Goal: Information Seeking & Learning: Learn about a topic

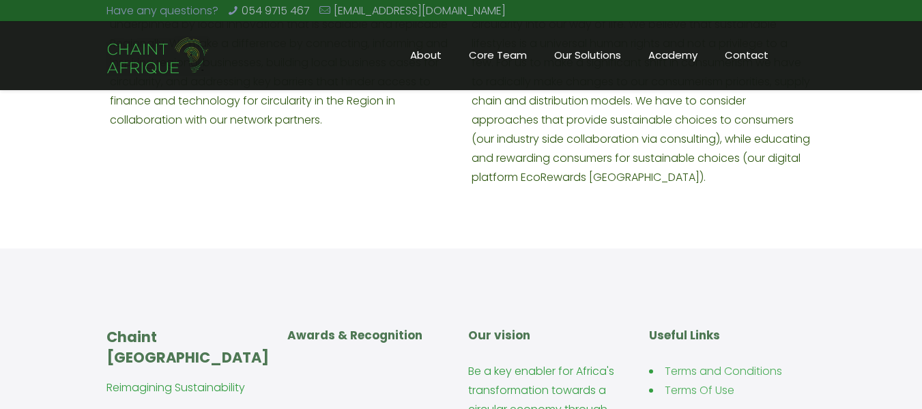
scroll to position [1646, 0]
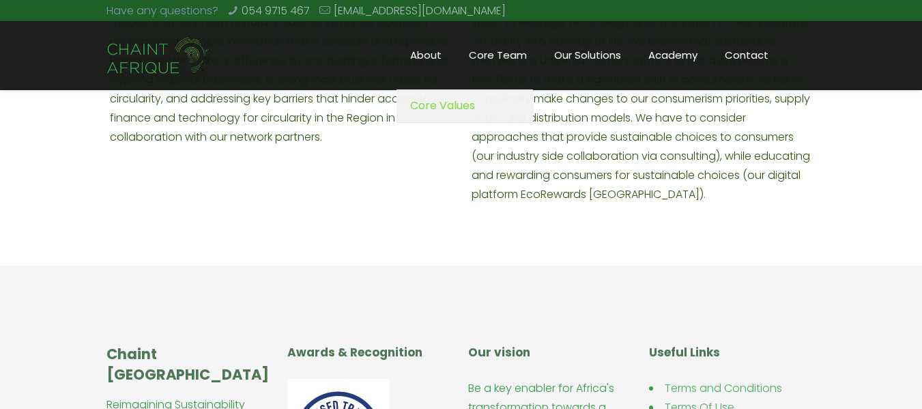
click at [441, 55] on span "About" at bounding box center [426, 55] width 59 height 20
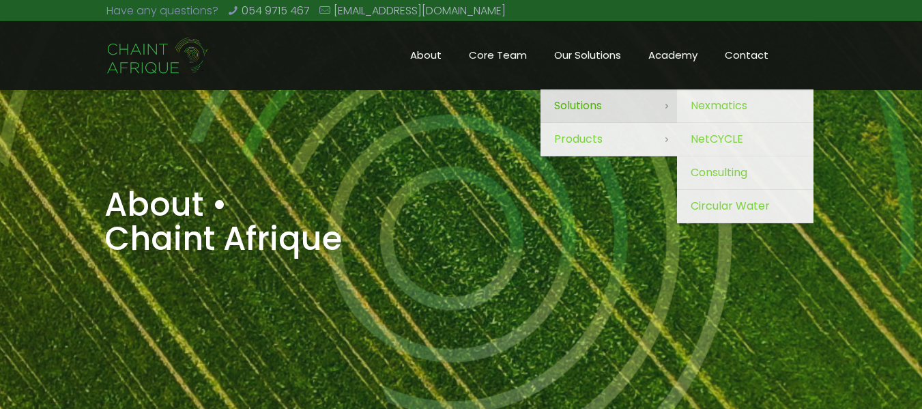
click at [599, 109] on span "Solutions" at bounding box center [578, 105] width 48 height 19
click at [713, 101] on span "Nexmatics" at bounding box center [719, 105] width 57 height 19
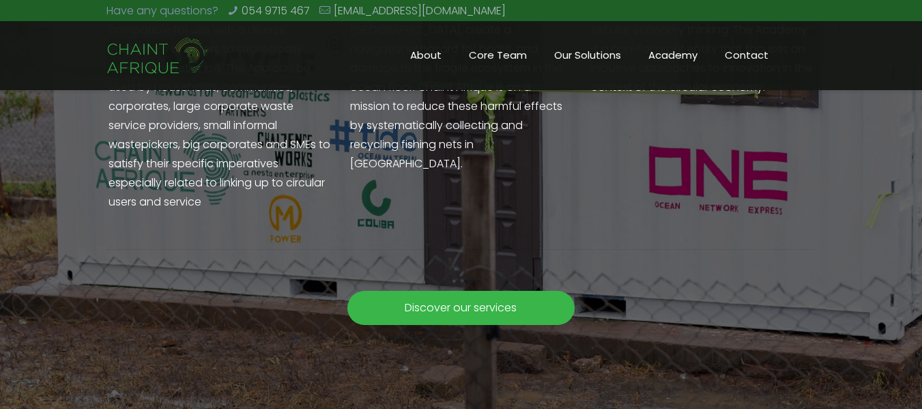
scroll to position [2394, 0]
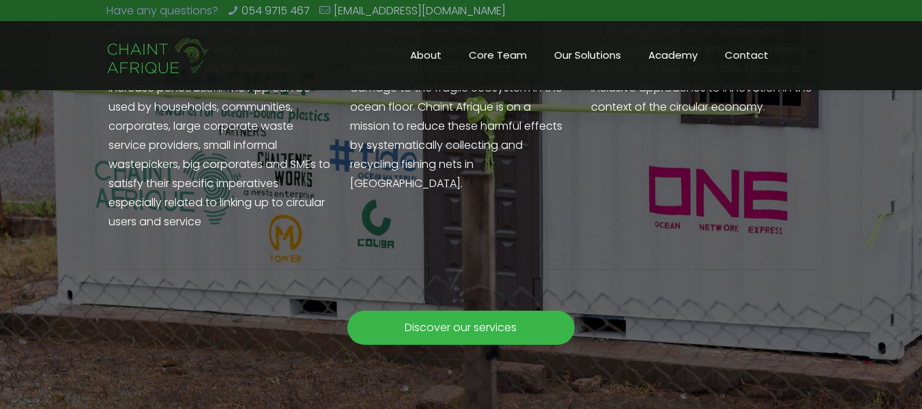
drag, startPoint x: 932, startPoint y: 40, endPoint x: 932, endPoint y: 285, distance: 244.3
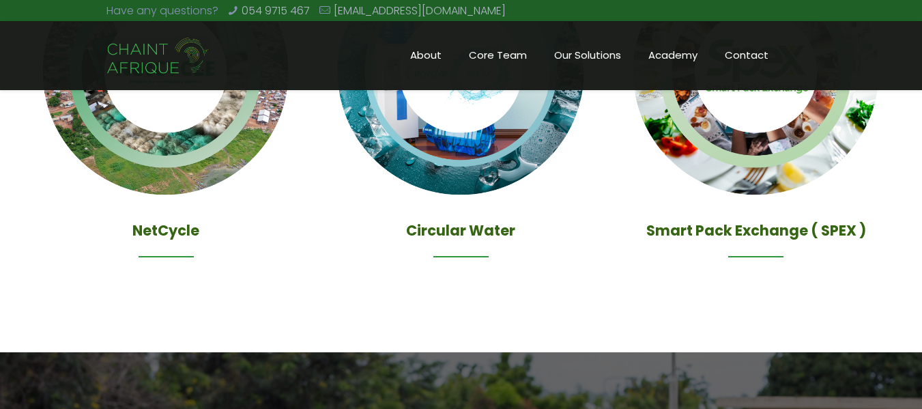
scroll to position [1852, 0]
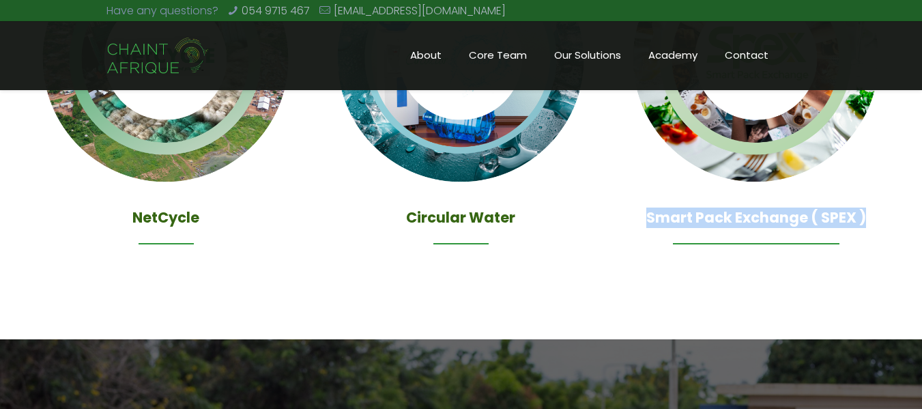
drag, startPoint x: 863, startPoint y: 218, endPoint x: 649, endPoint y: 213, distance: 213.7
click at [649, 213] on h4 "Smart Pack Exchange ( SPEX )" at bounding box center [756, 217] width 277 height 20
copy h4 "Smart Pack Exchange ( SPEX )"
